Goal: Task Accomplishment & Management: Use online tool/utility

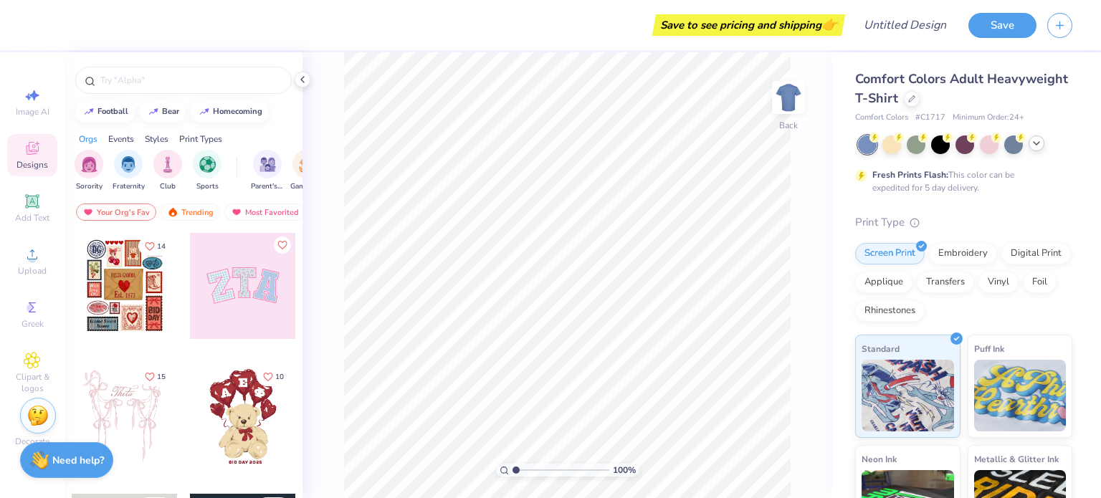
click at [1037, 143] on polyline at bounding box center [1036, 143] width 6 height 3
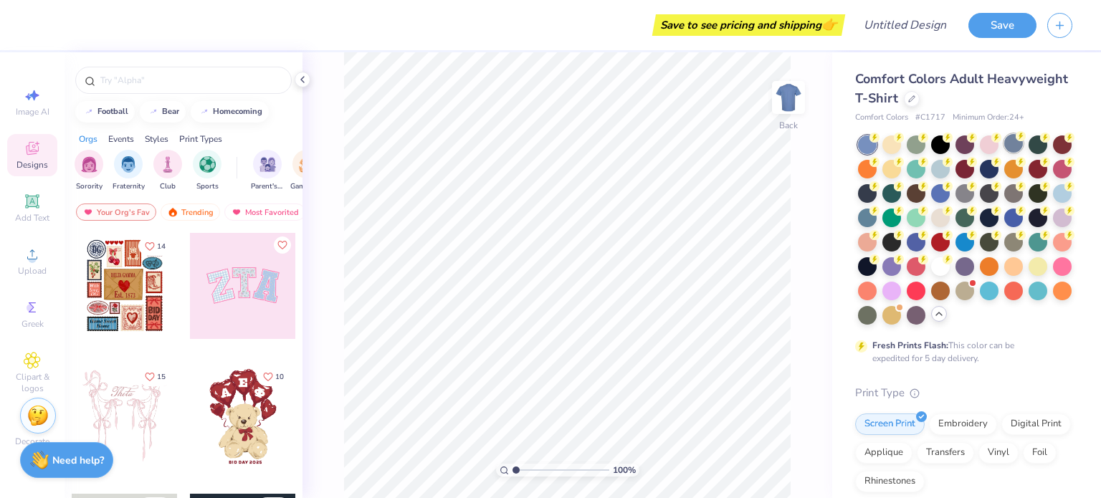
click at [1013, 145] on div at bounding box center [1013, 143] width 19 height 19
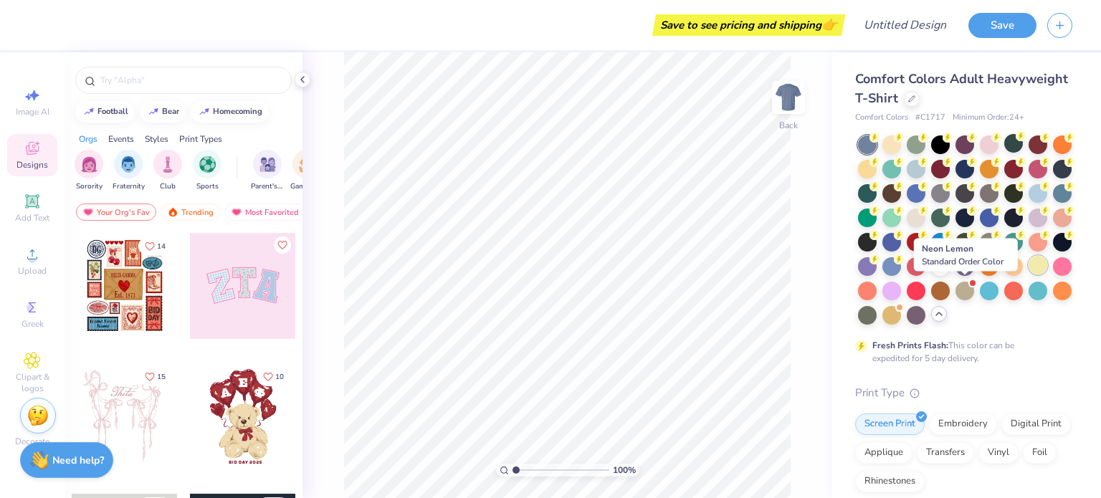
click at [1028, 275] on div at bounding box center [1037, 265] width 19 height 19
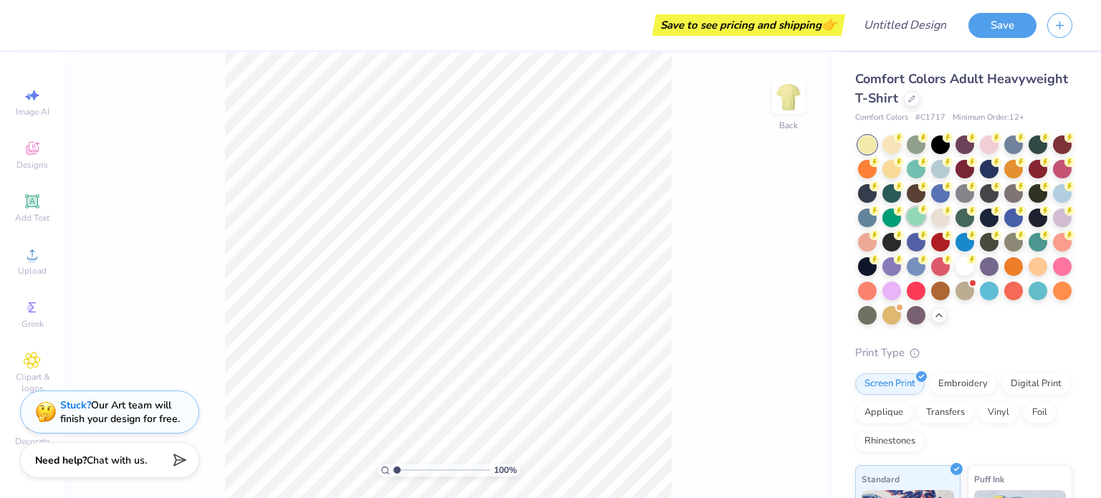
click at [925, 212] on div at bounding box center [916, 216] width 19 height 19
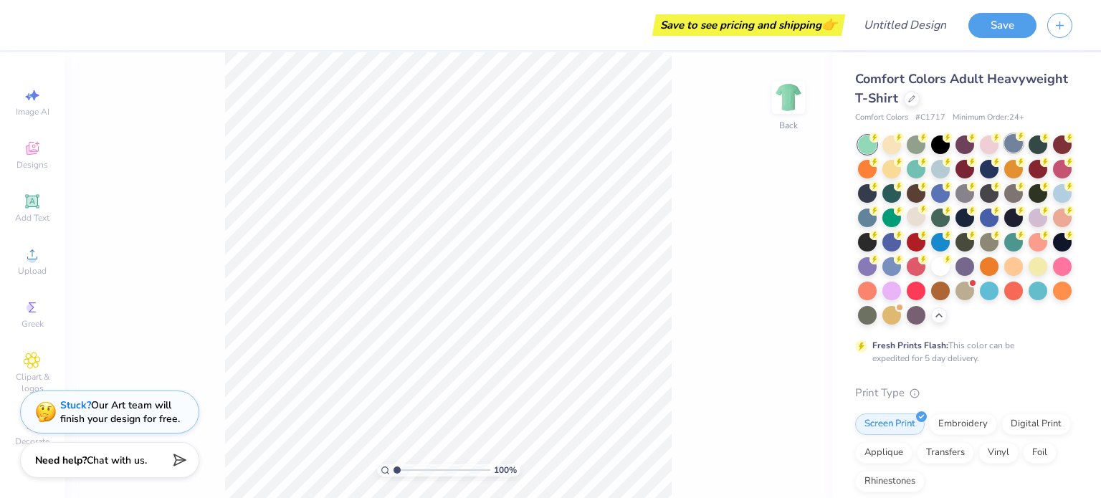
click at [879, 137] on circle at bounding box center [874, 138] width 10 height 10
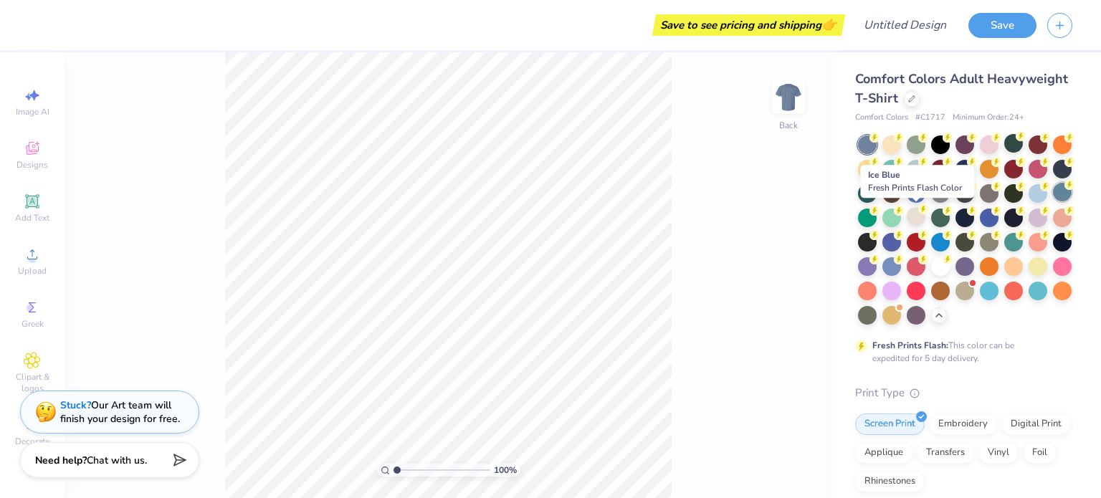
click at [1053, 201] on div at bounding box center [1062, 192] width 19 height 19
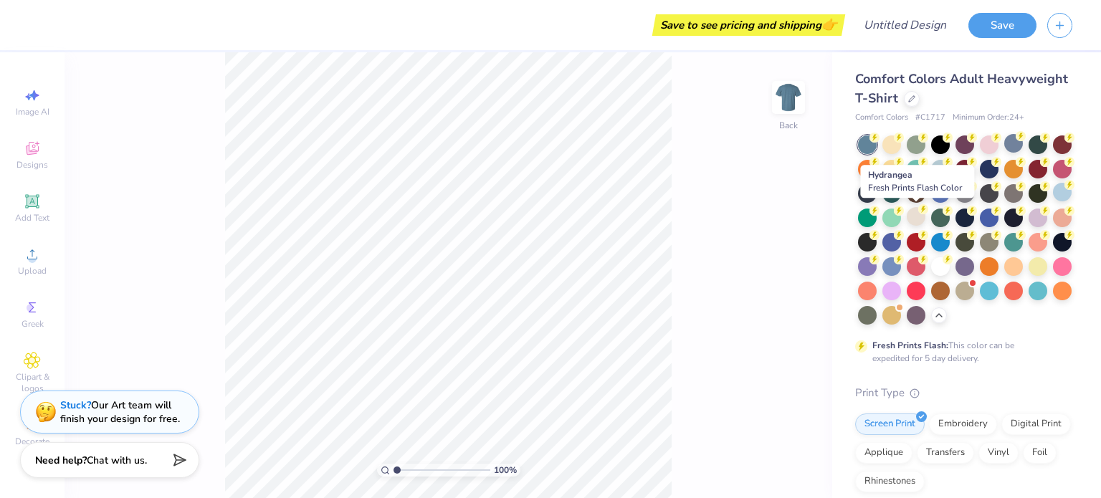
click at [1053, 201] on div at bounding box center [1062, 192] width 19 height 19
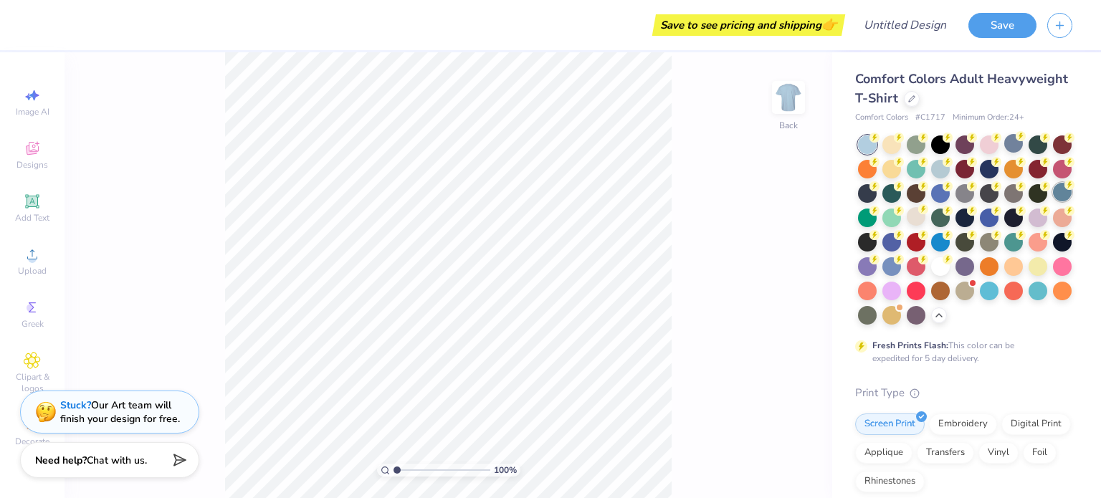
click at [1053, 201] on div at bounding box center [1062, 192] width 19 height 19
click at [879, 137] on circle at bounding box center [874, 138] width 10 height 10
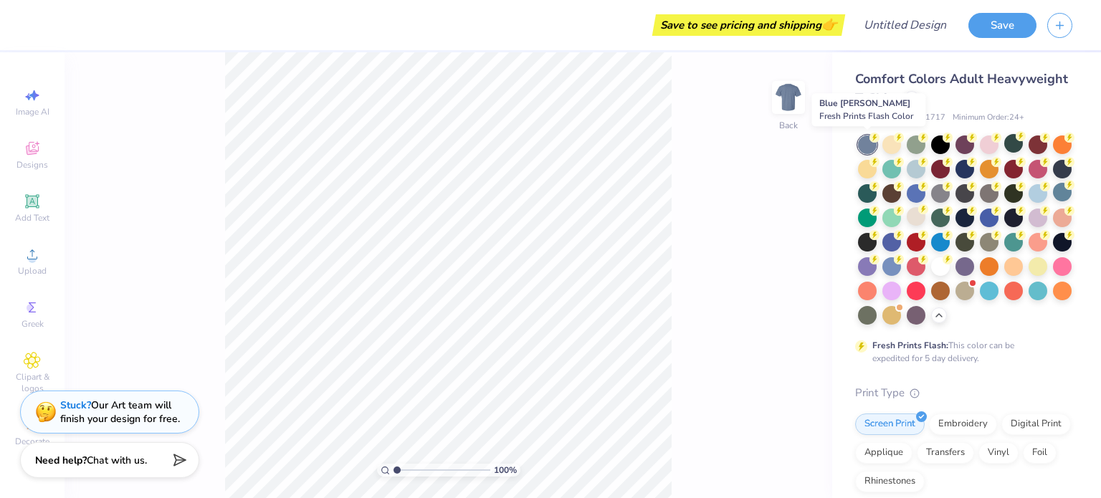
click at [864, 144] on div at bounding box center [867, 144] width 19 height 19
click at [1010, 143] on div at bounding box center [1013, 143] width 19 height 19
click at [1016, 145] on div at bounding box center [1013, 143] width 19 height 19
click at [925, 191] on div at bounding box center [916, 192] width 19 height 19
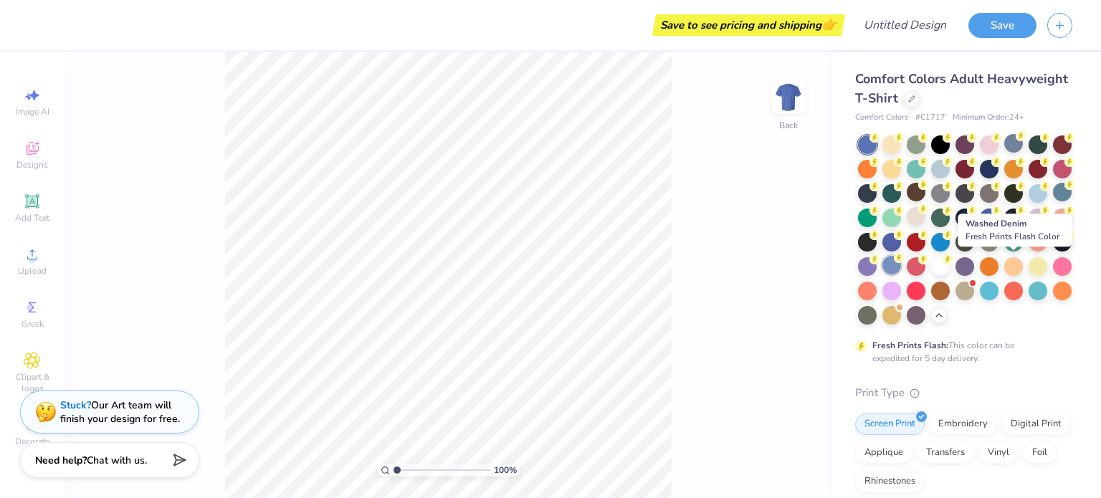
click at [904, 262] on icon at bounding box center [899, 258] width 10 height 10
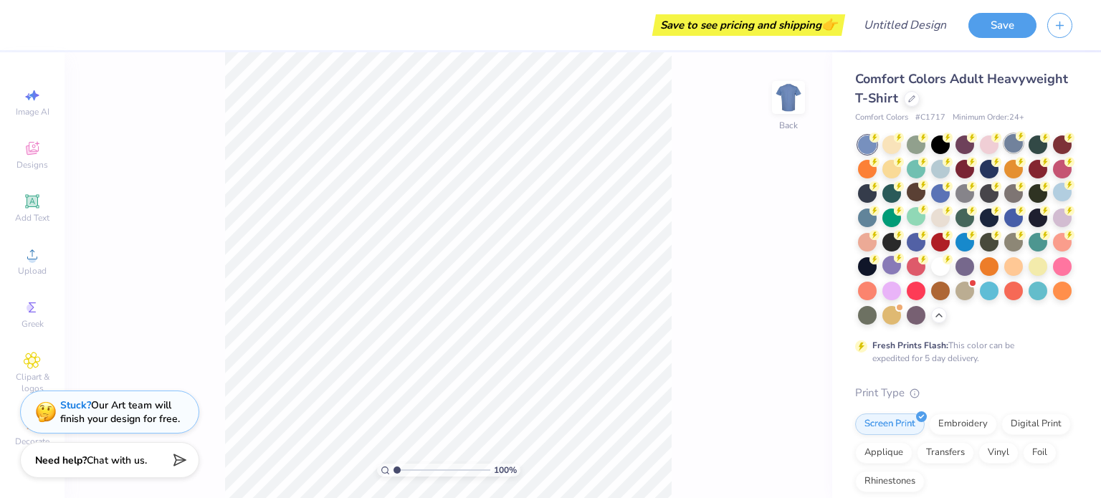
click at [1018, 148] on div at bounding box center [1013, 143] width 19 height 19
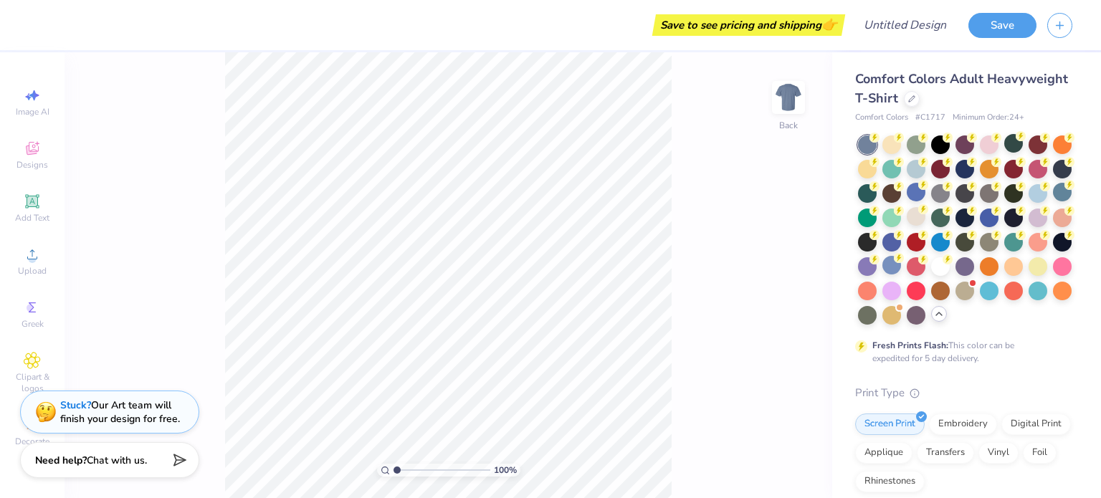
click at [933, 320] on icon at bounding box center [938, 313] width 11 height 11
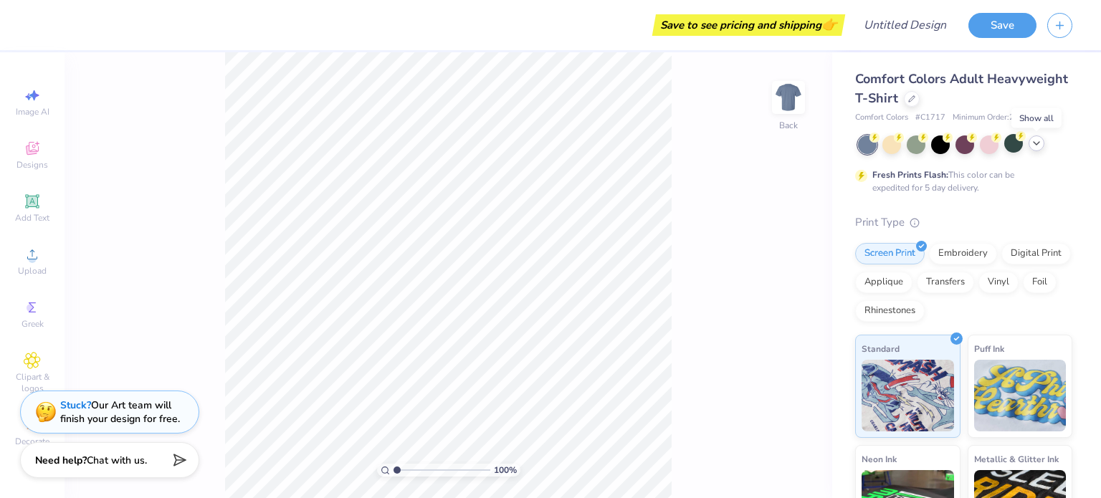
click at [1040, 143] on icon at bounding box center [1036, 143] width 11 height 11
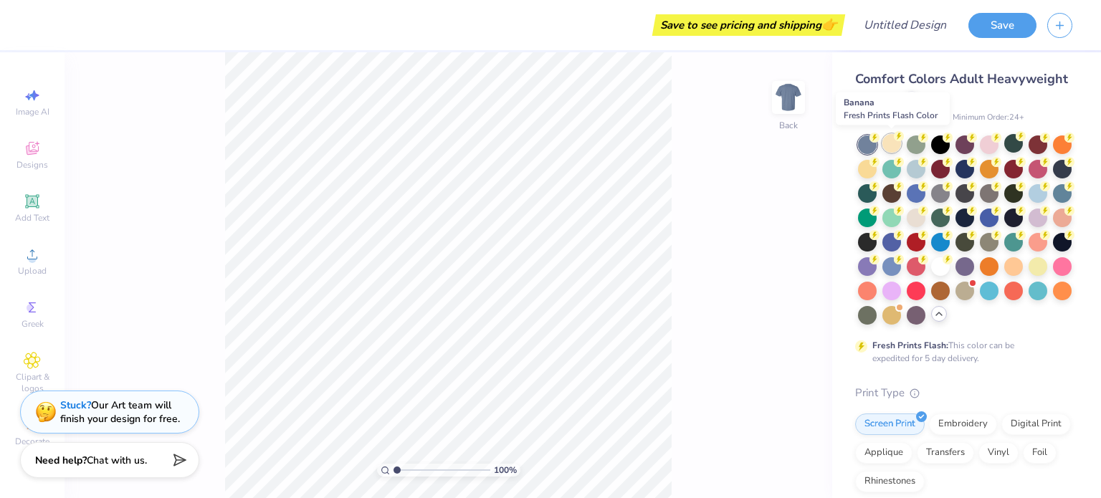
click at [879, 140] on circle at bounding box center [874, 138] width 10 height 10
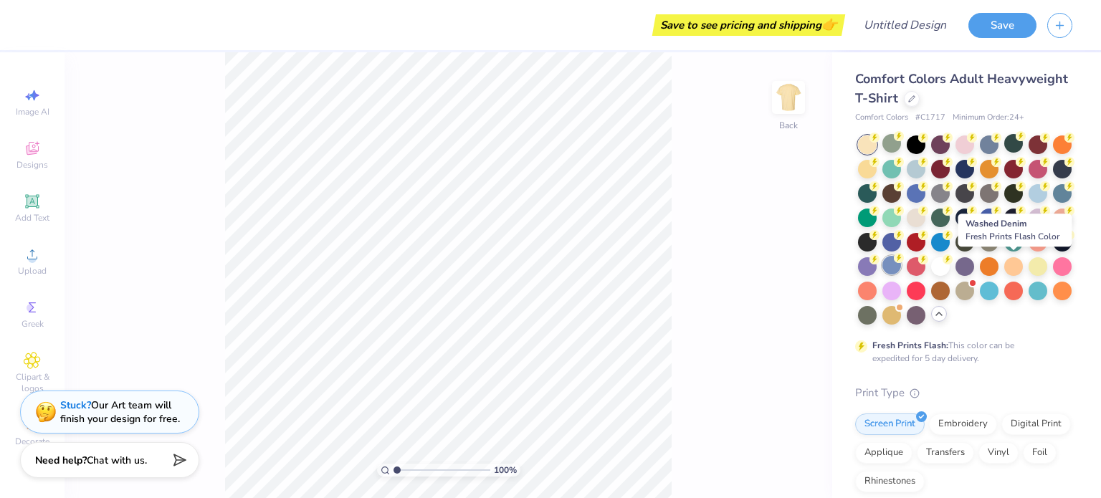
click at [901, 262] on div at bounding box center [891, 265] width 19 height 19
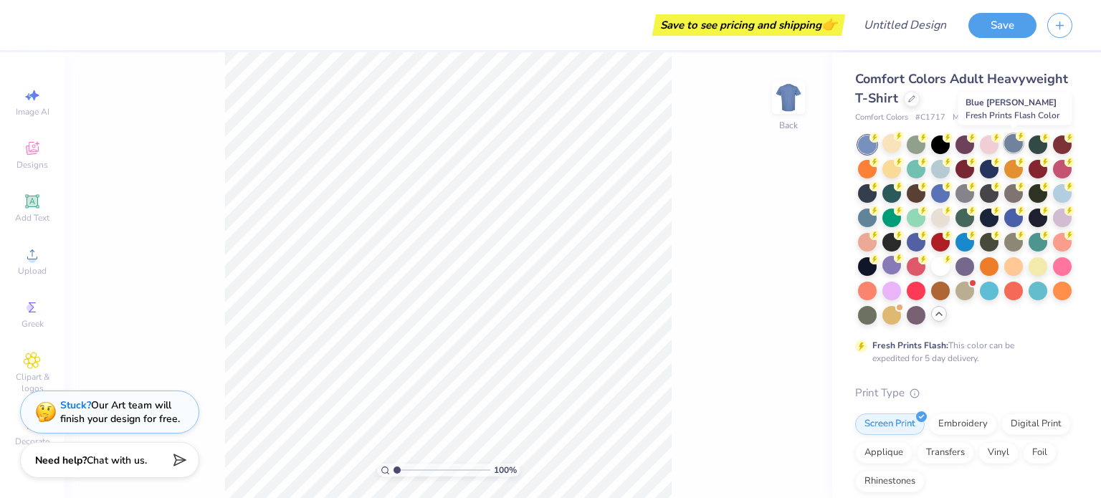
click at [1014, 143] on div at bounding box center [1013, 143] width 19 height 19
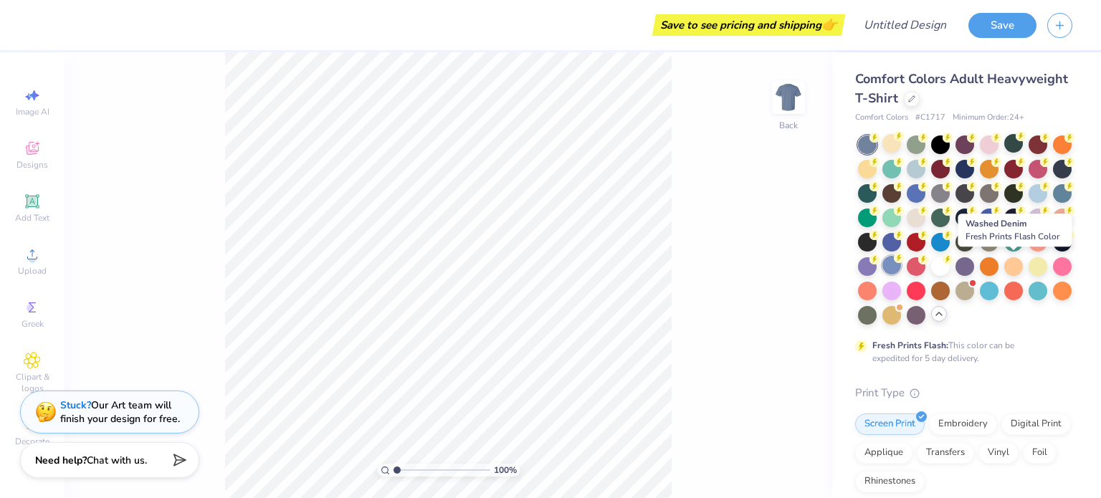
click at [901, 268] on div at bounding box center [891, 265] width 19 height 19
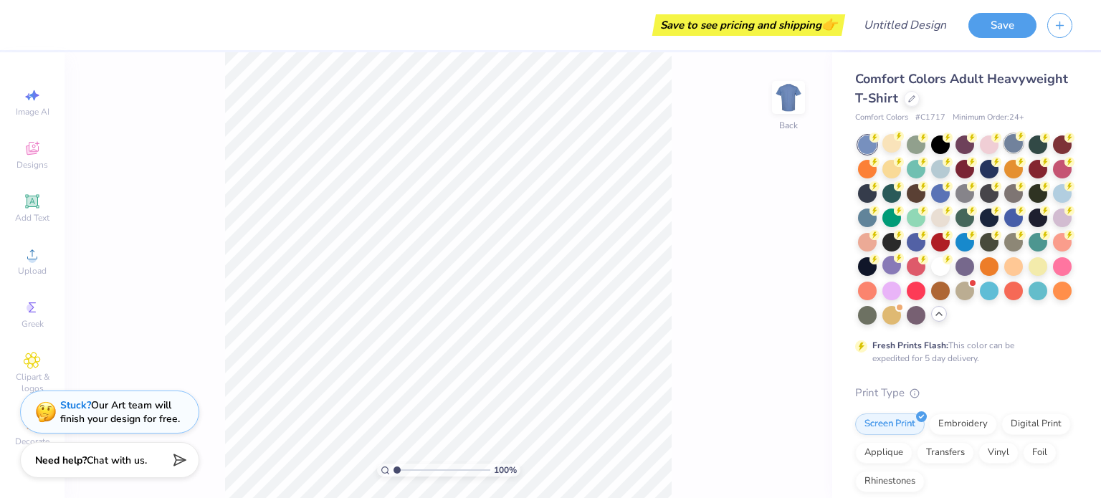
click at [1008, 147] on div at bounding box center [1013, 143] width 19 height 19
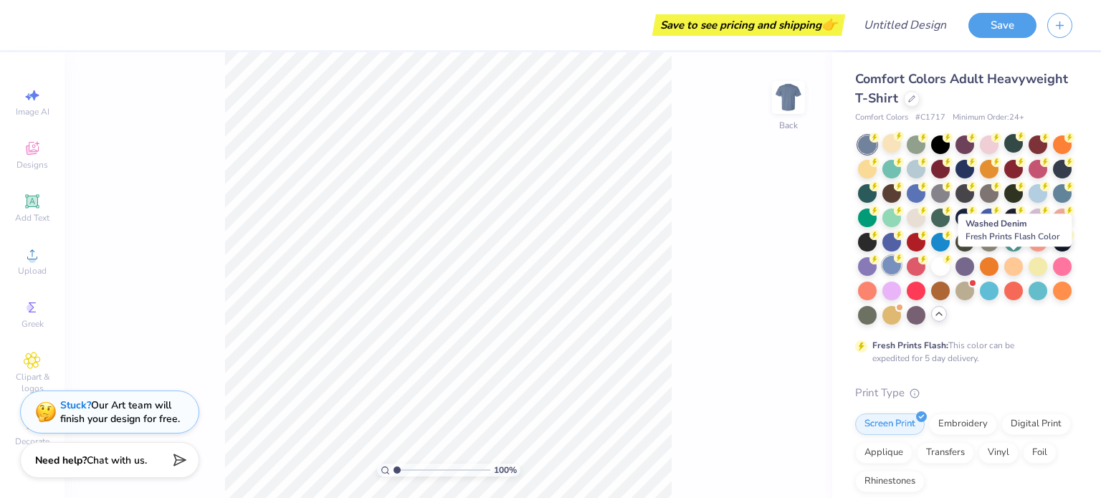
click at [901, 262] on div at bounding box center [891, 265] width 19 height 19
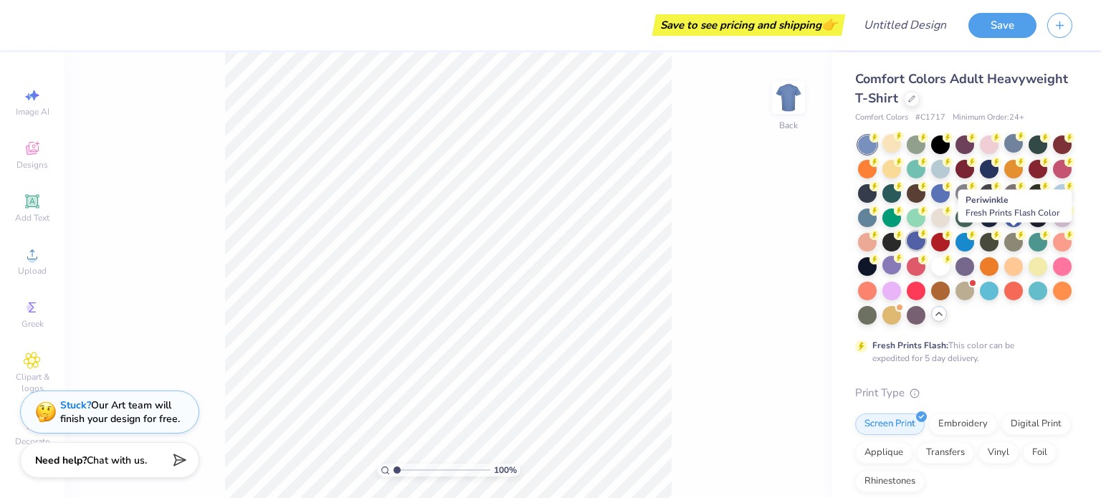
click at [925, 245] on div at bounding box center [916, 240] width 19 height 19
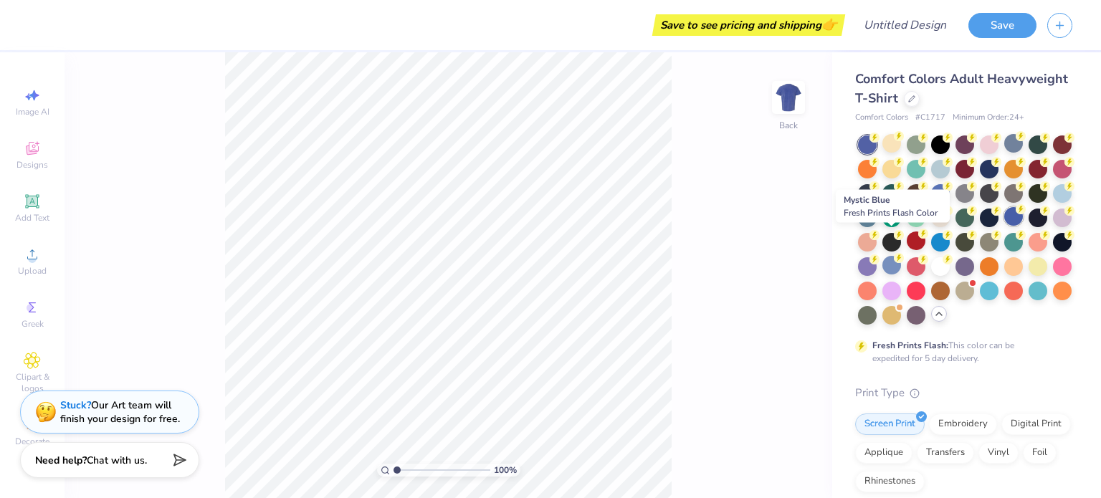
click at [1004, 226] on div at bounding box center [1013, 216] width 19 height 19
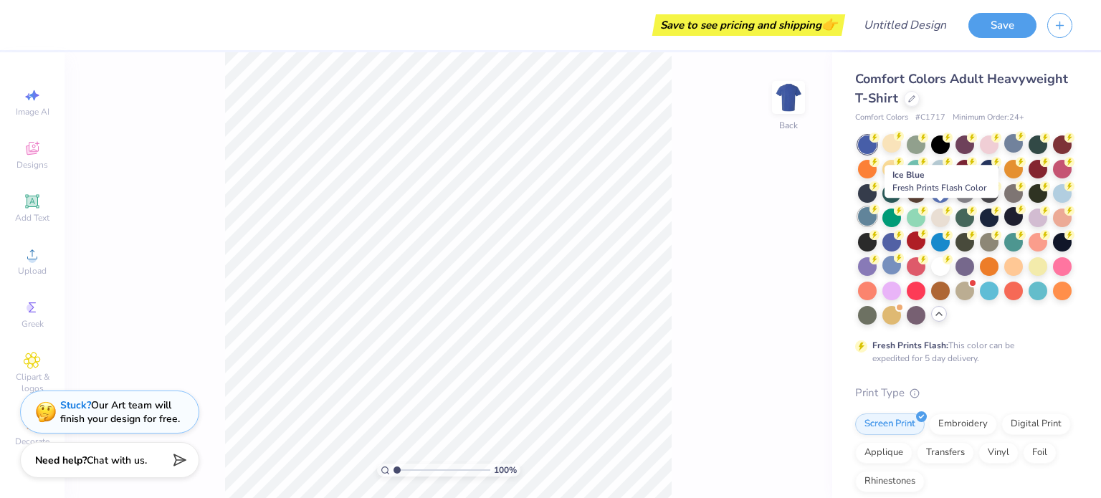
click at [877, 221] on div at bounding box center [867, 216] width 19 height 19
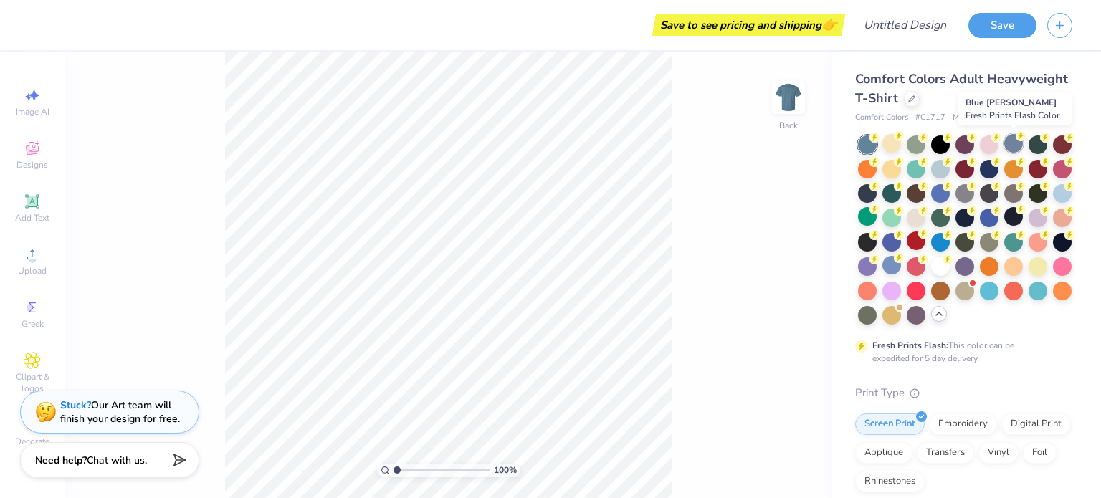
click at [1018, 142] on div at bounding box center [1013, 143] width 19 height 19
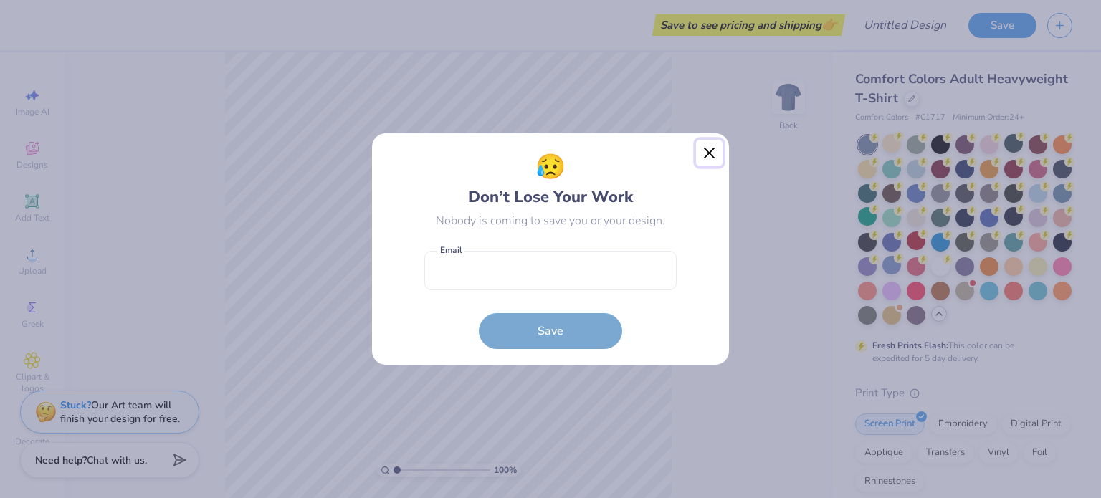
click at [710, 151] on button "Close" at bounding box center [709, 153] width 27 height 27
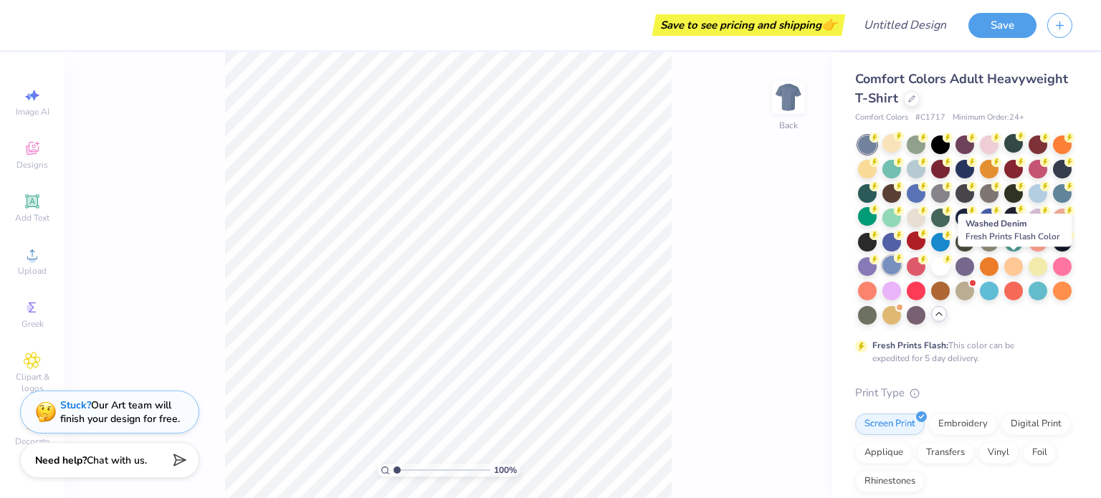
click at [901, 260] on div at bounding box center [891, 265] width 19 height 19
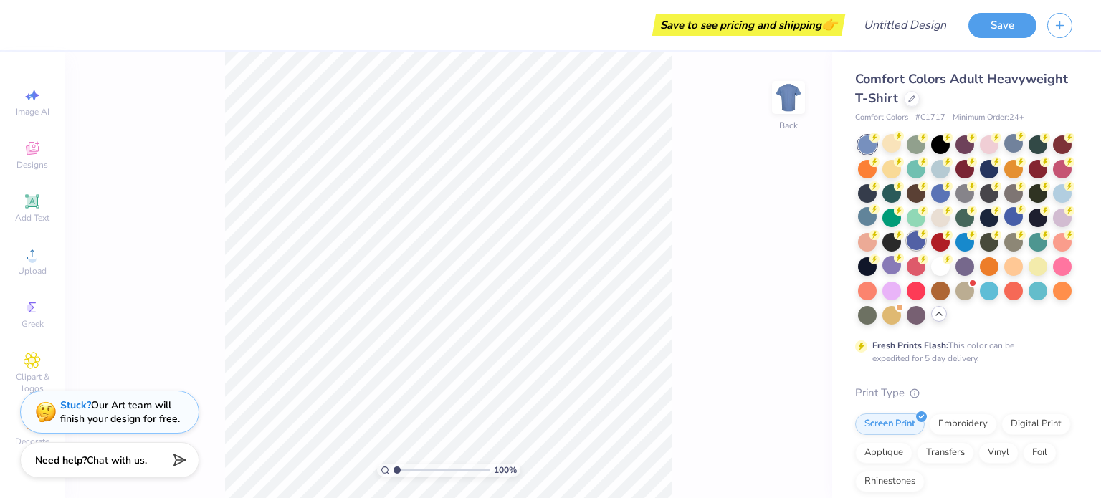
click at [925, 244] on div at bounding box center [916, 240] width 19 height 19
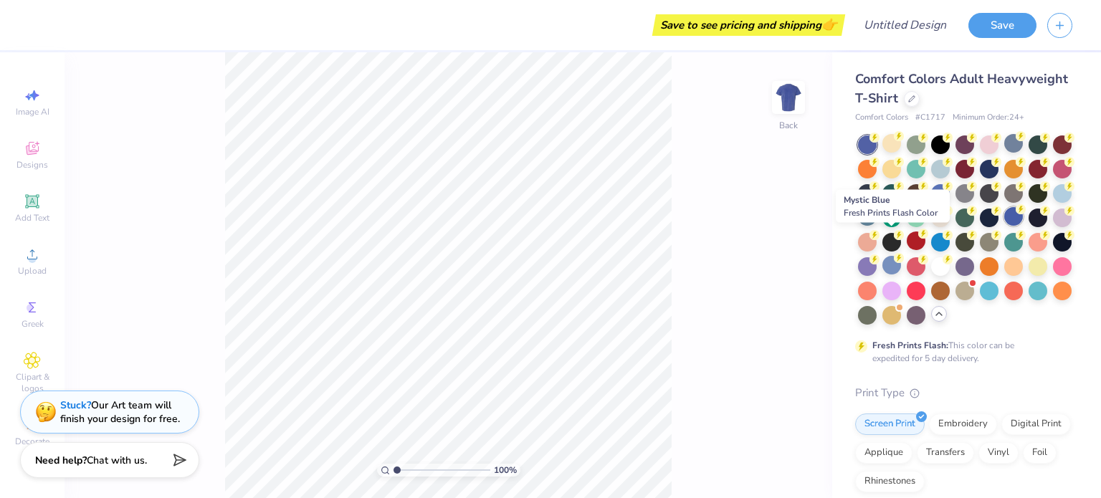
click at [1004, 226] on div at bounding box center [1013, 216] width 19 height 19
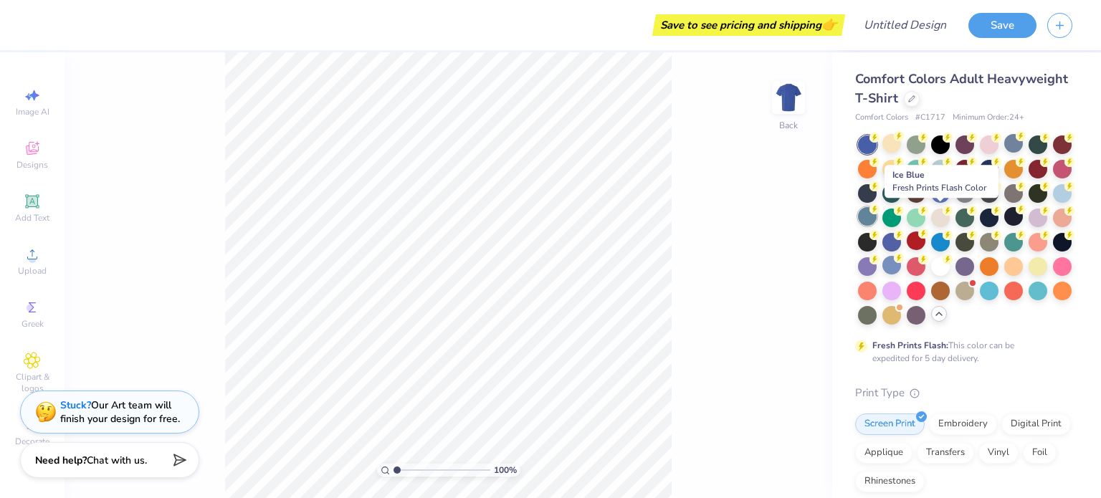
click at [877, 224] on div at bounding box center [867, 216] width 19 height 19
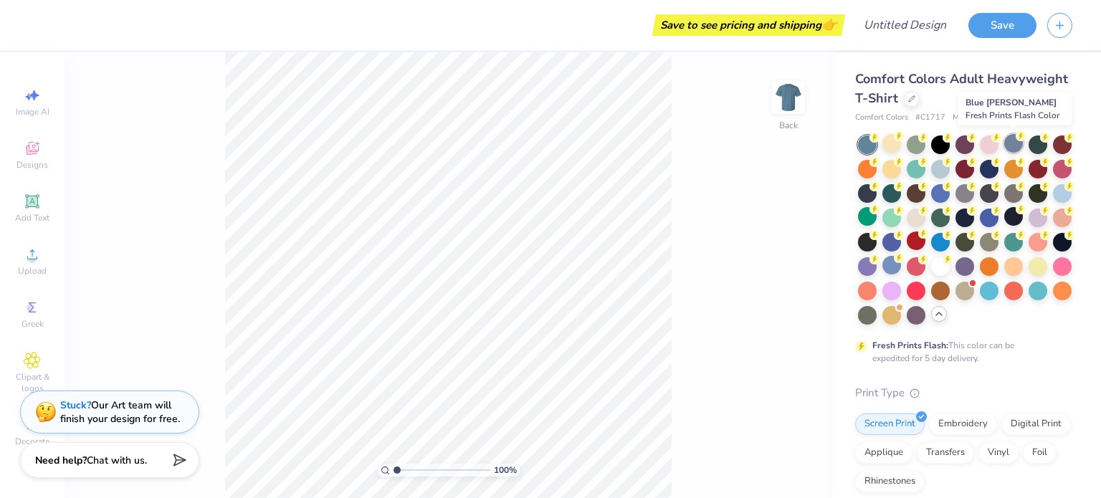
click at [1017, 148] on div at bounding box center [1013, 143] width 19 height 19
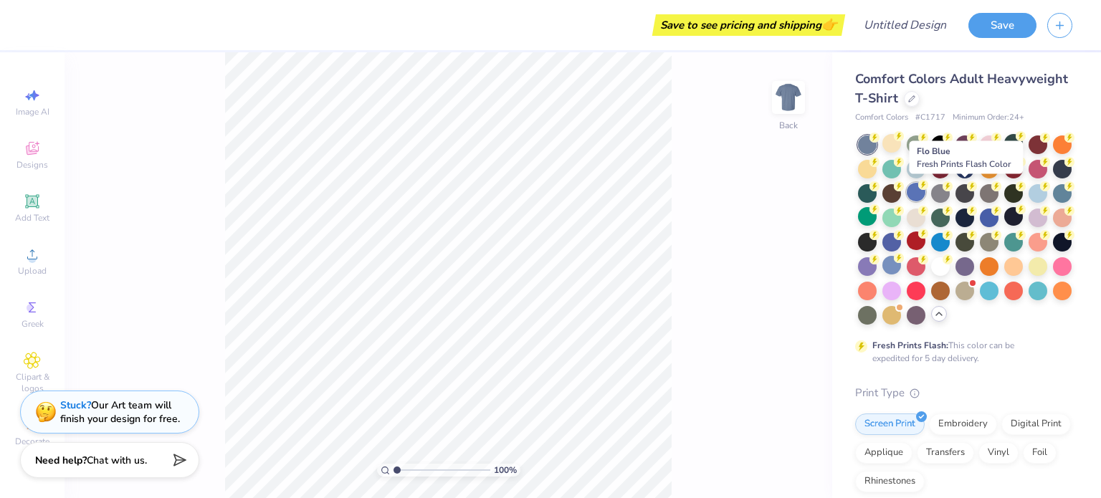
click at [925, 192] on div at bounding box center [916, 192] width 19 height 19
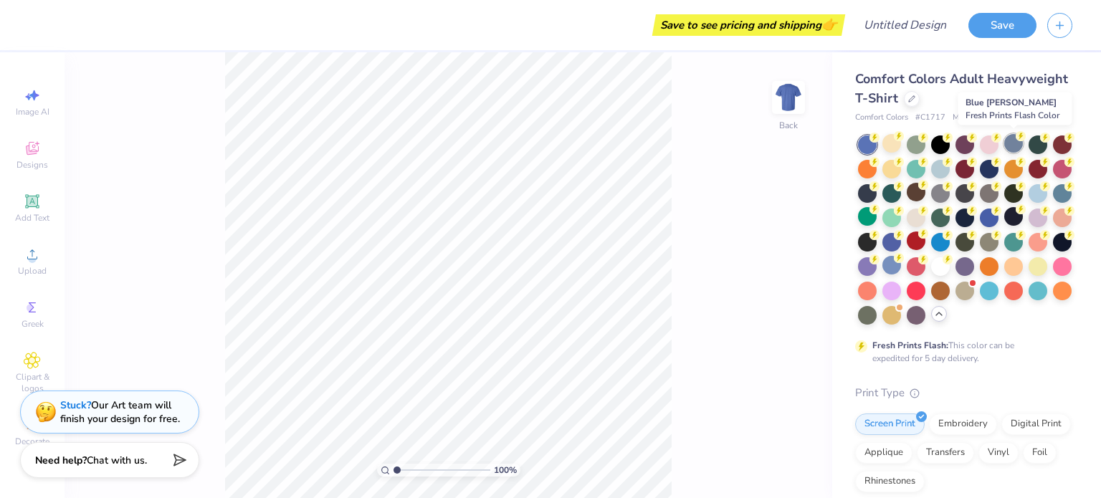
click at [1013, 148] on div at bounding box center [1013, 143] width 19 height 19
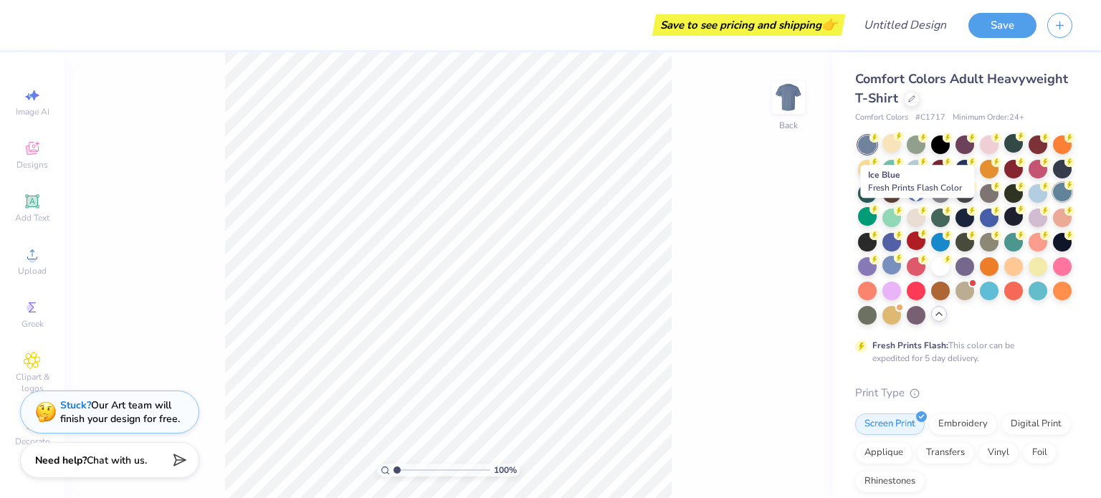
click at [1053, 201] on div at bounding box center [1062, 192] width 19 height 19
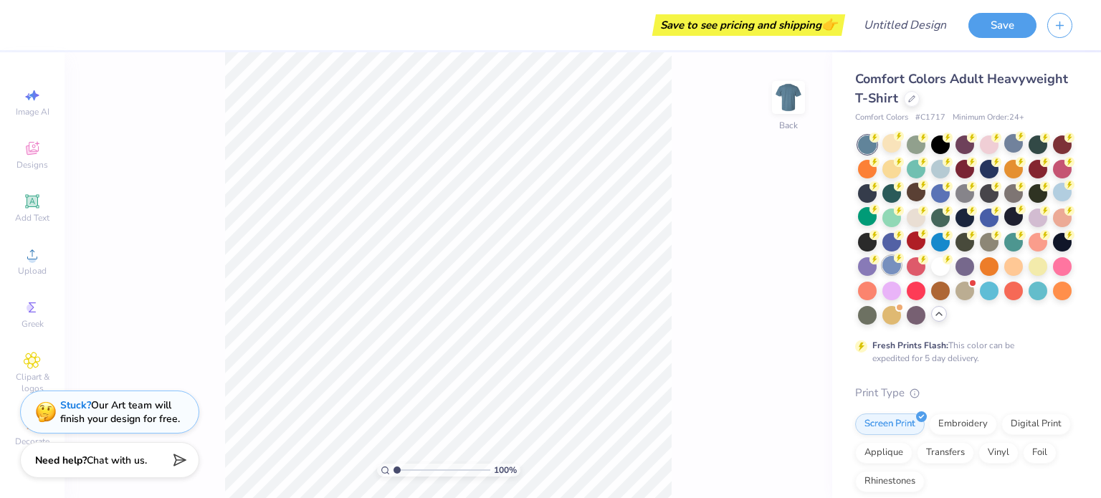
click at [901, 271] on div at bounding box center [891, 265] width 19 height 19
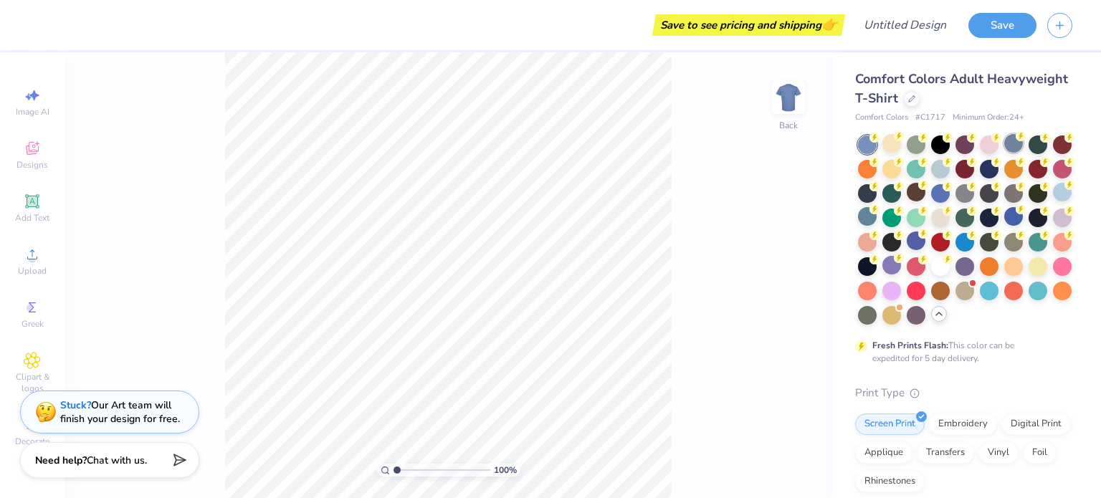
click at [1006, 145] on div at bounding box center [1013, 143] width 19 height 19
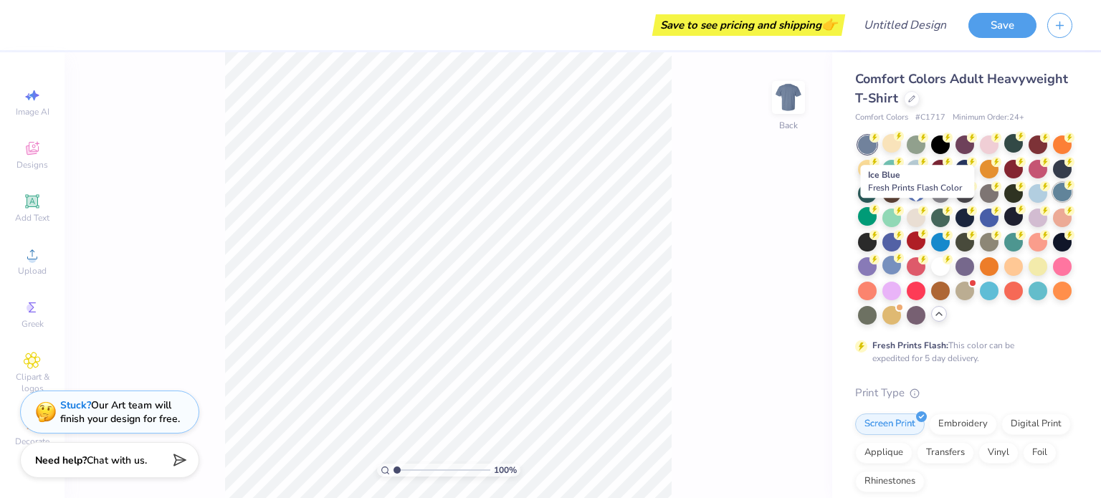
click at [1053, 201] on div at bounding box center [1062, 192] width 19 height 19
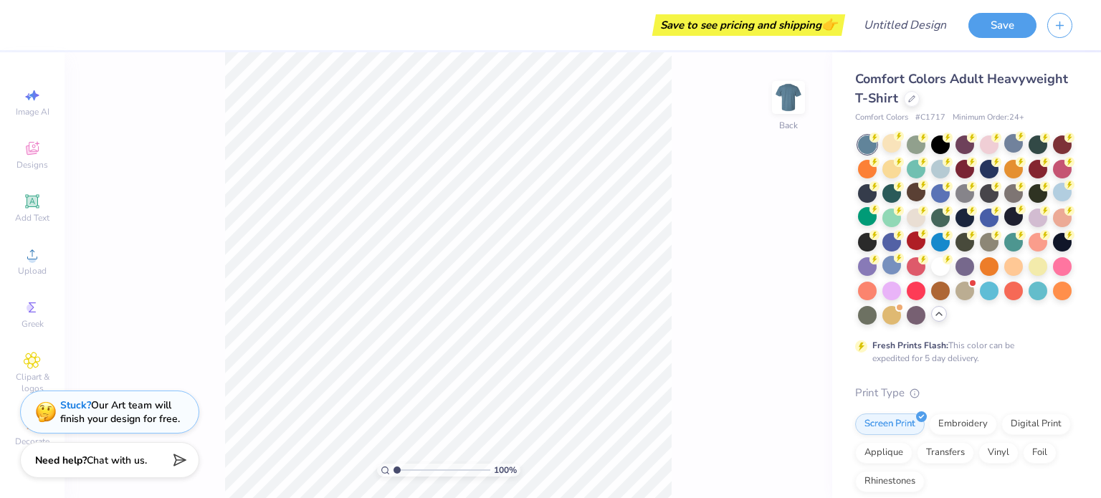
click at [816, 25] on div "Save to see pricing and shipping 👉" at bounding box center [749, 25] width 186 height 22
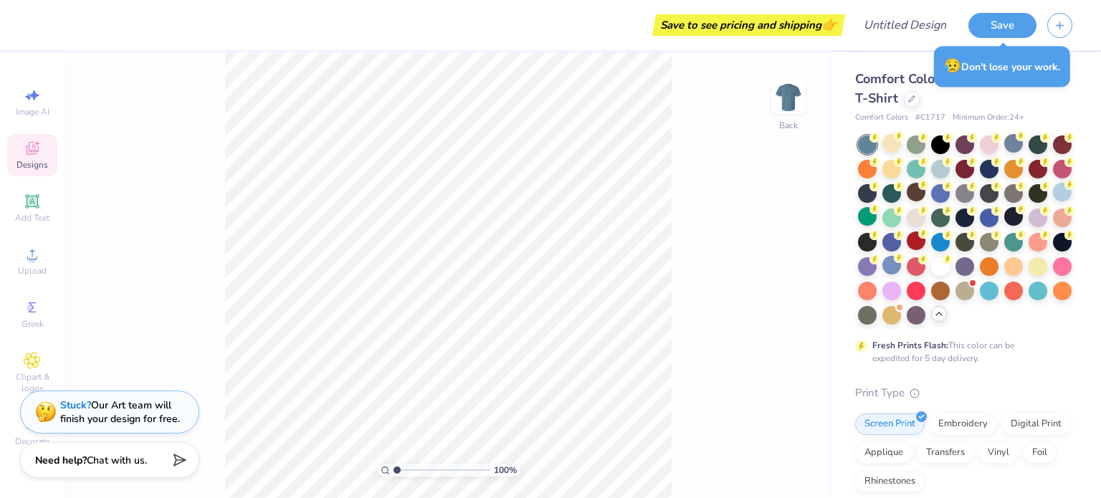
click at [37, 147] on icon at bounding box center [32, 148] width 17 height 17
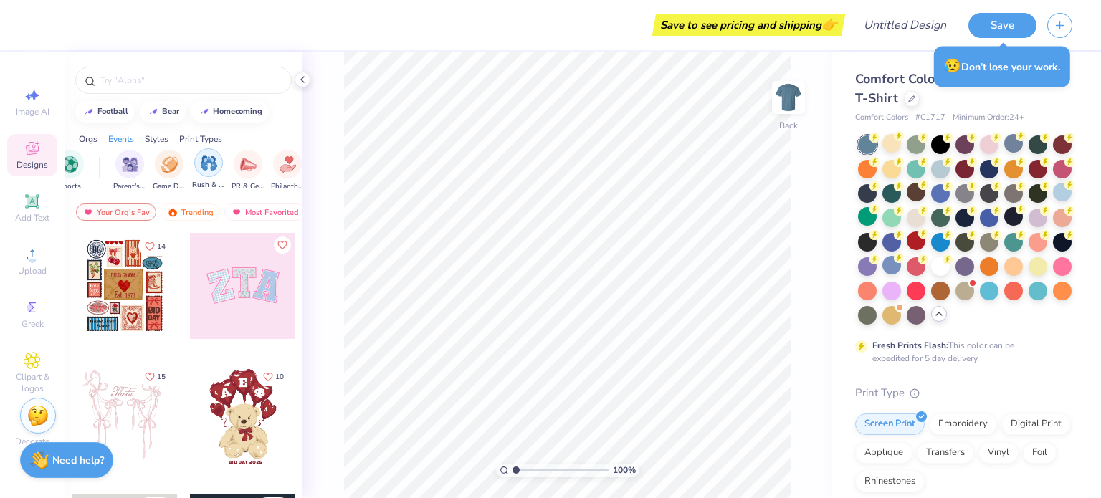
scroll to position [0, 106]
click at [166, 165] on img "filter for Parent's Weekend" at bounding box center [161, 163] width 16 height 16
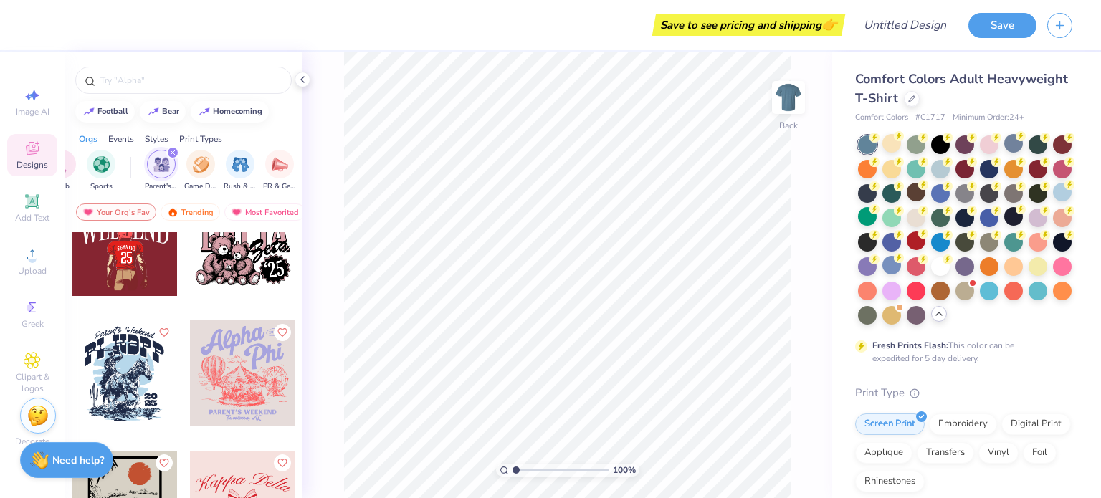
scroll to position [1709, 0]
